Goal: Find specific page/section: Find specific page/section

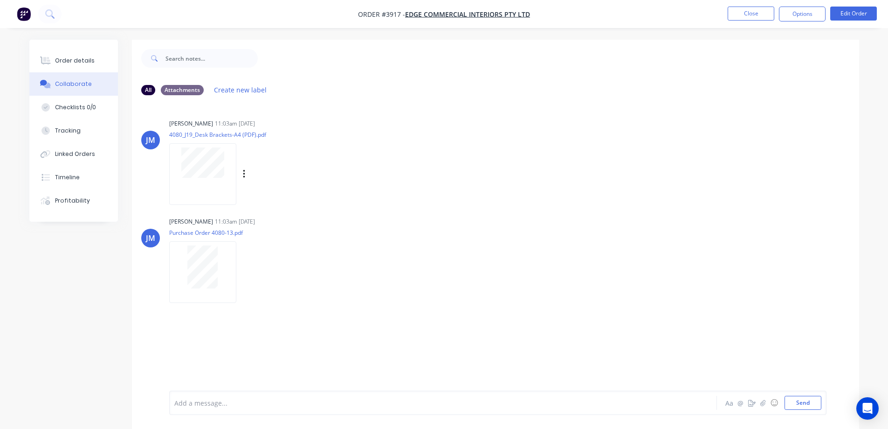
click at [528, 175] on div "[PERSON_NAME] 11:03am [DATE] 4080_J19_Desk Brackets-A4 (PDF).pdf Labels Download" at bounding box center [496, 159] width 728 height 84
click at [490, 206] on div "[PERSON_NAME] 11:03am [DATE] 4080_J19_Desk Brackets-A4 (PDF).pdf Labels Downloa…" at bounding box center [496, 208] width 728 height 182
click at [750, 15] on button "Close" at bounding box center [751, 14] width 47 height 14
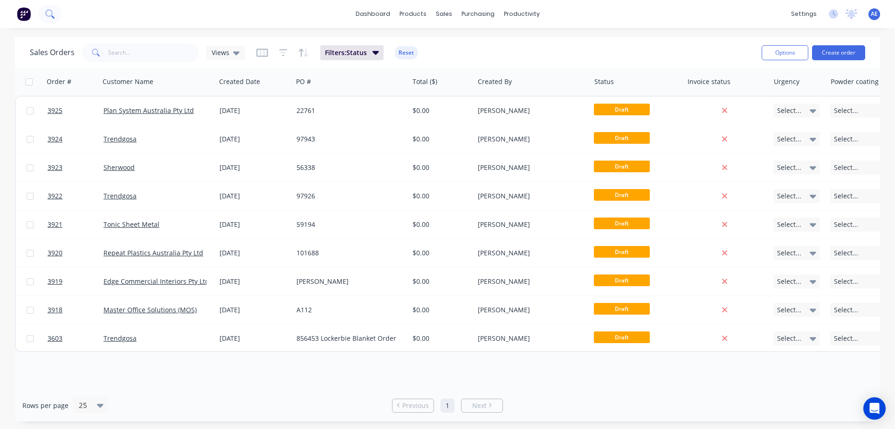
click at [48, 13] on icon at bounding box center [49, 13] width 9 height 9
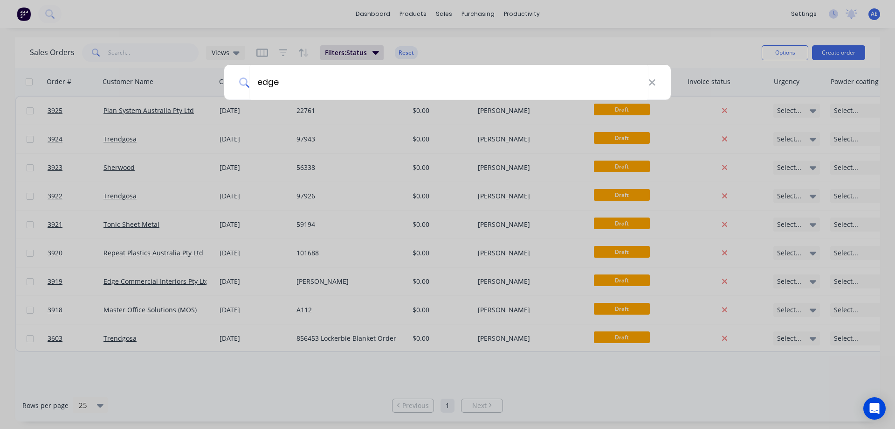
type input "edge"
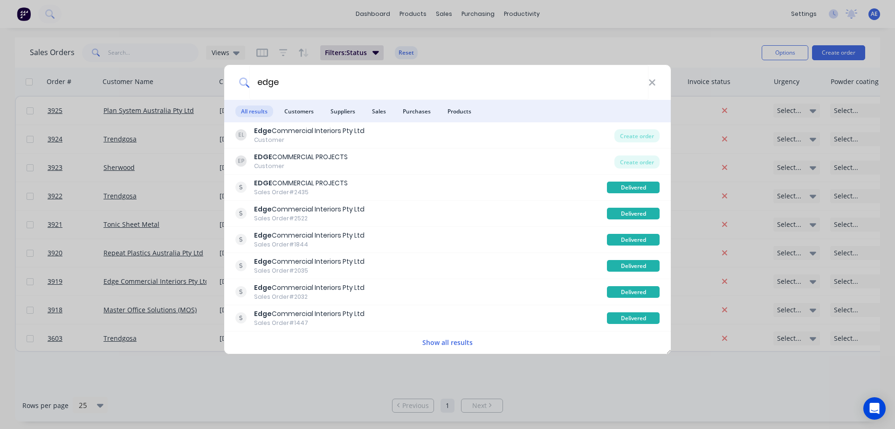
click at [444, 341] on button "Show all results" at bounding box center [448, 342] width 56 height 11
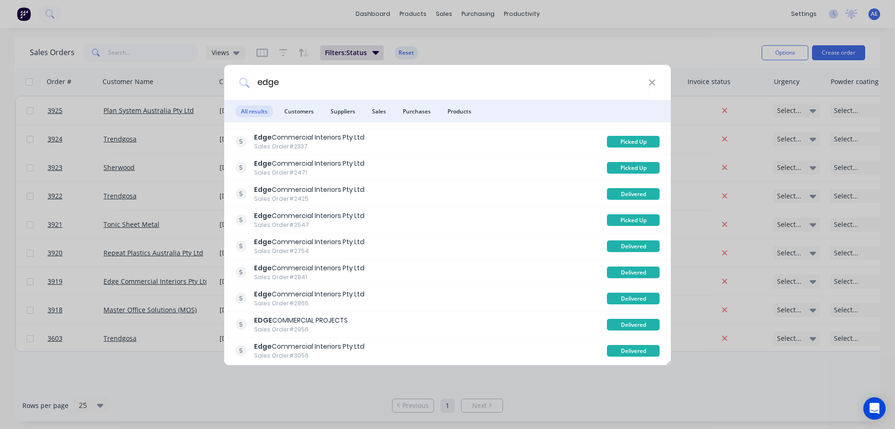
scroll to position [233, 0]
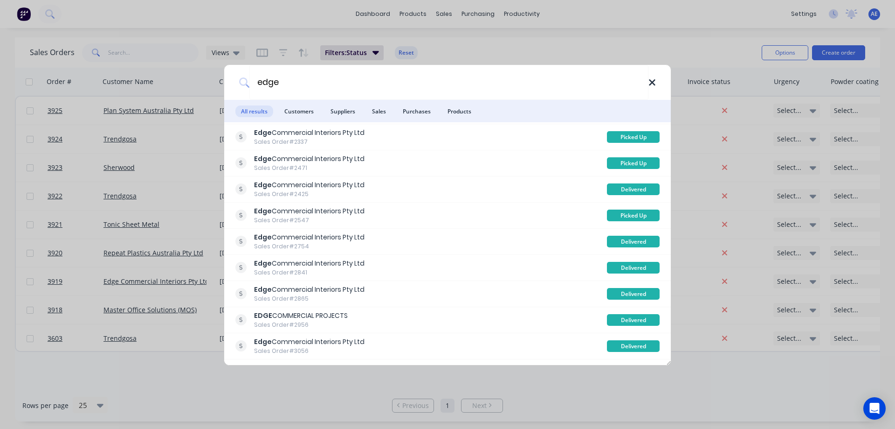
click at [651, 87] on icon at bounding box center [652, 82] width 7 height 10
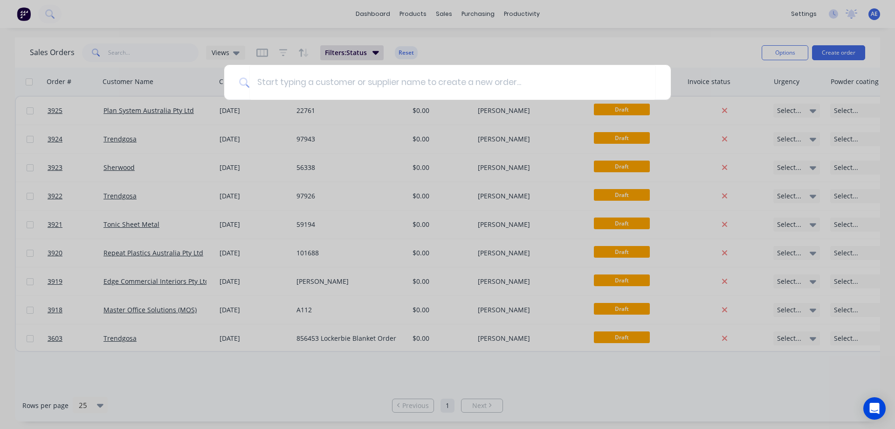
click at [649, 44] on div at bounding box center [447, 214] width 895 height 429
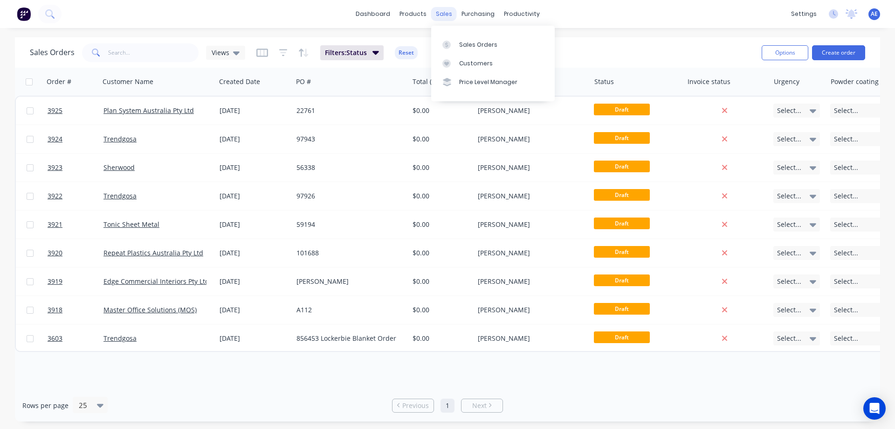
click at [444, 9] on div "sales" at bounding box center [444, 14] width 26 height 14
click at [460, 41] on div "Sales Orders" at bounding box center [478, 45] width 38 height 8
click at [461, 45] on div "Sales Orders" at bounding box center [478, 45] width 38 height 8
click at [486, 43] on div "Sales Orders" at bounding box center [478, 45] width 38 height 8
click at [216, 8] on div "dashboard products sales purchasing productivity dashboard products Product Cat…" at bounding box center [447, 14] width 895 height 28
